Goal: Find specific page/section: Find specific page/section

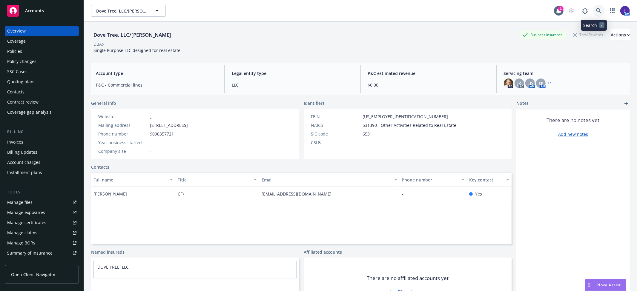
click at [596, 5] on link at bounding box center [599, 11] width 12 height 12
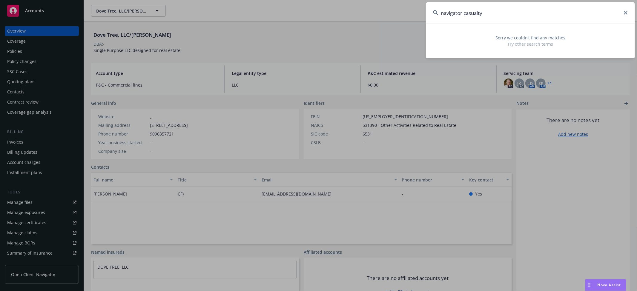
type input "navigator casualty"
